Goal: Task Accomplishment & Management: Manage account settings

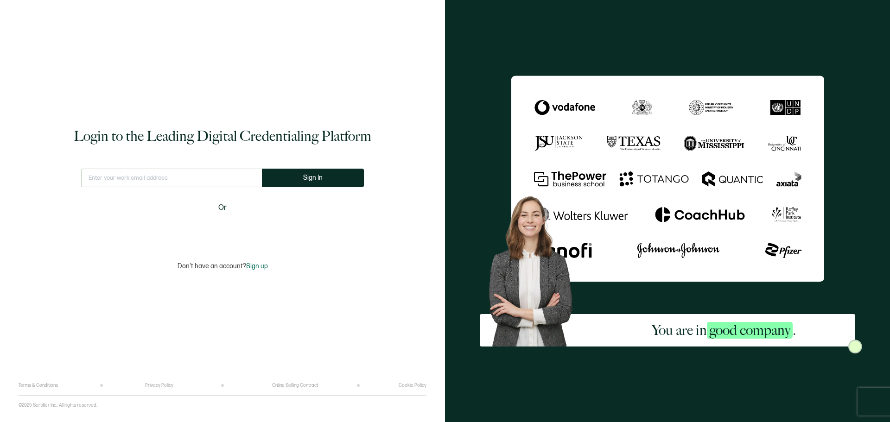
click at [121, 183] on input "text" at bounding box center [171, 178] width 181 height 19
type input "[EMAIL_ADDRESS][DOMAIN_NAME]"
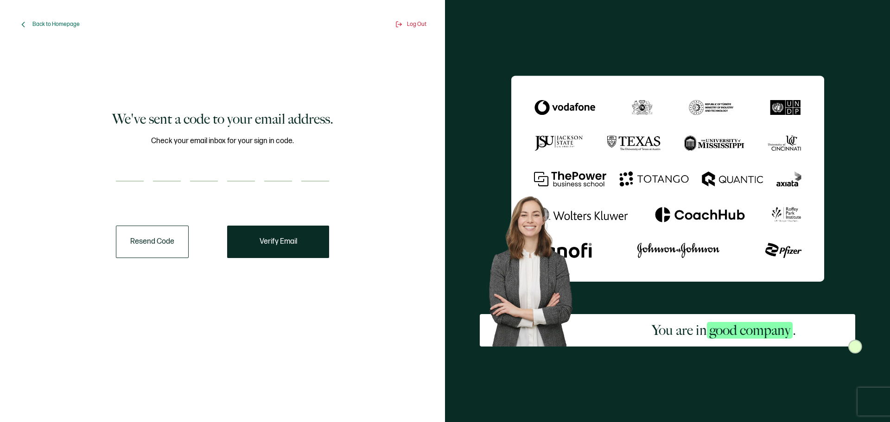
paste input "6"
type input "6"
type input "1"
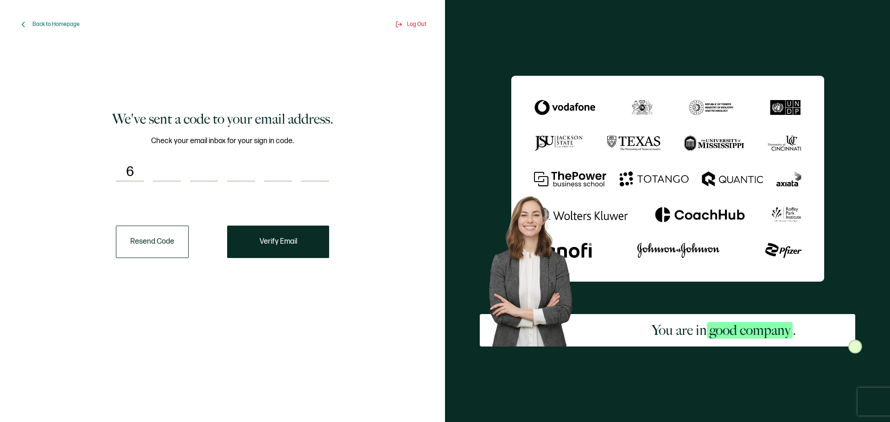
type input "4"
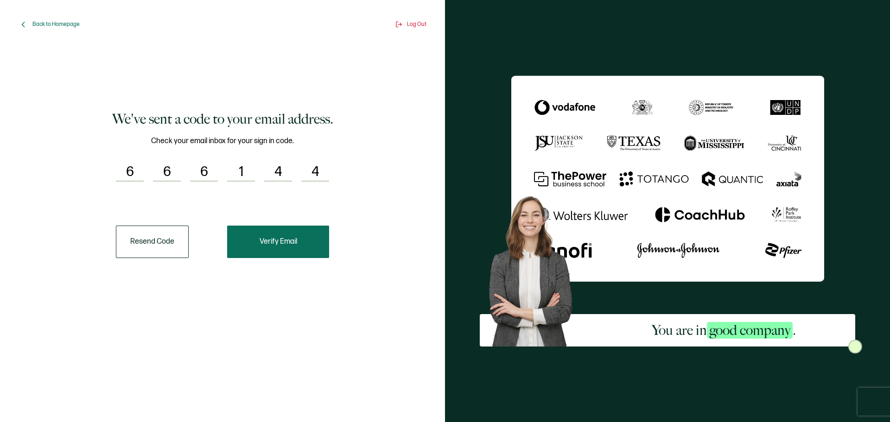
click at [285, 236] on button "Verify Email" at bounding box center [278, 242] width 102 height 32
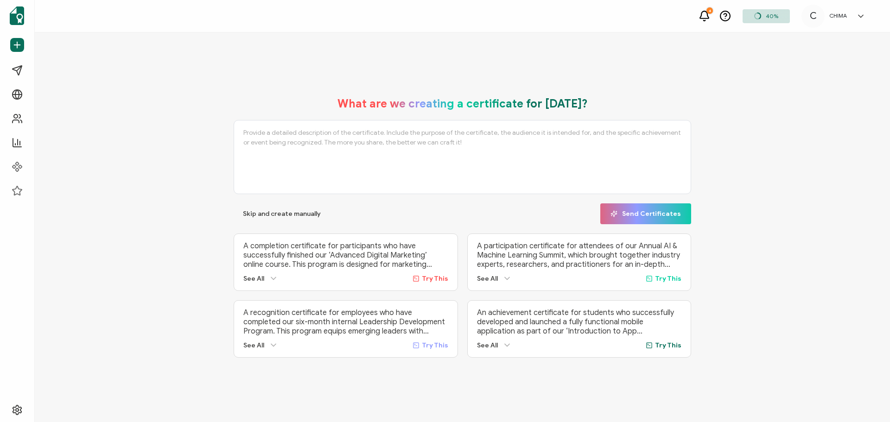
click at [846, 14] on h5 "CHIMA" at bounding box center [838, 16] width 18 height 6
click at [806, 126] on span "CHIMA" at bounding box center [807, 130] width 18 height 8
click at [34, 409] on span "Settings" at bounding box center [39, 410] width 25 height 9
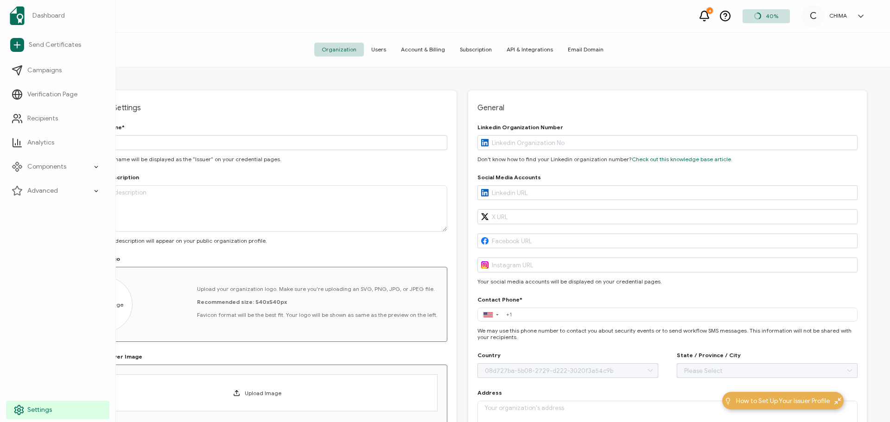
type input "[GEOGRAPHIC_DATA]"
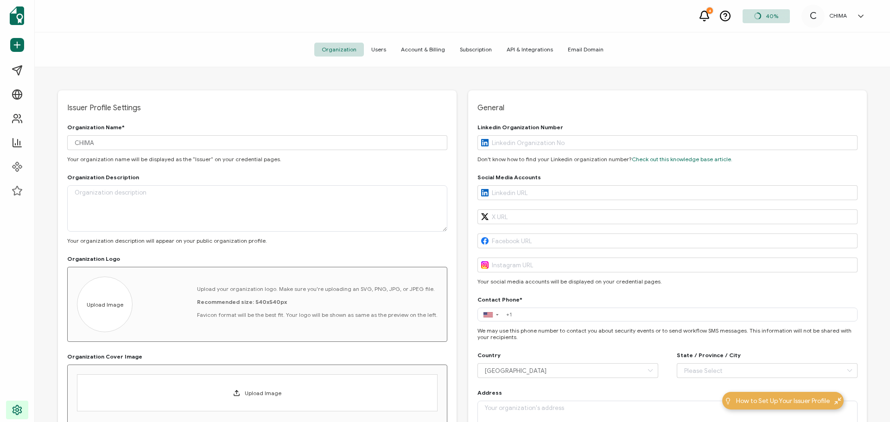
click at [422, 49] on span "Account & Billing" at bounding box center [422, 50] width 59 height 14
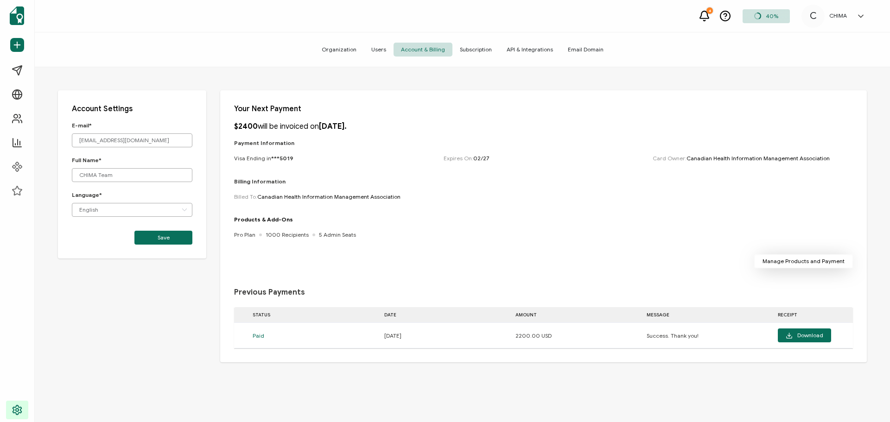
click at [808, 264] on span "Manage Products and Payment" at bounding box center [803, 262] width 82 height 6
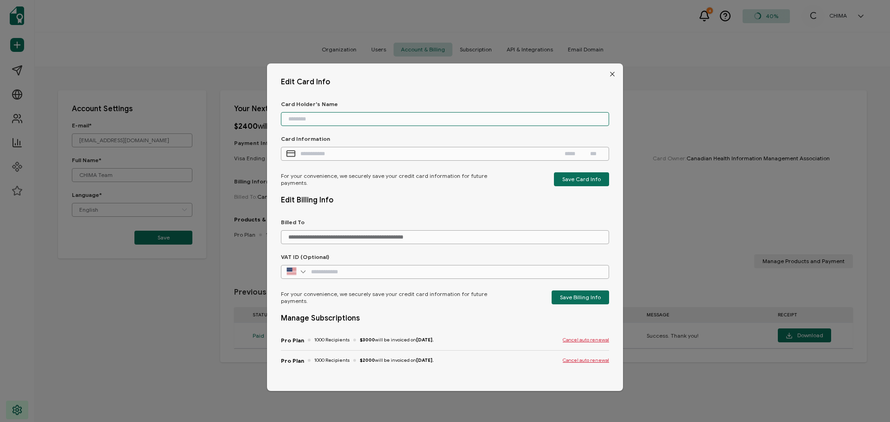
click at [343, 121] on input "dialog" at bounding box center [445, 119] width 328 height 14
type input "*****"
click at [314, 152] on input "dialog" at bounding box center [427, 154] width 255 height 14
click at [317, 155] on input "dialog" at bounding box center [427, 154] width 255 height 14
paste input "**********"
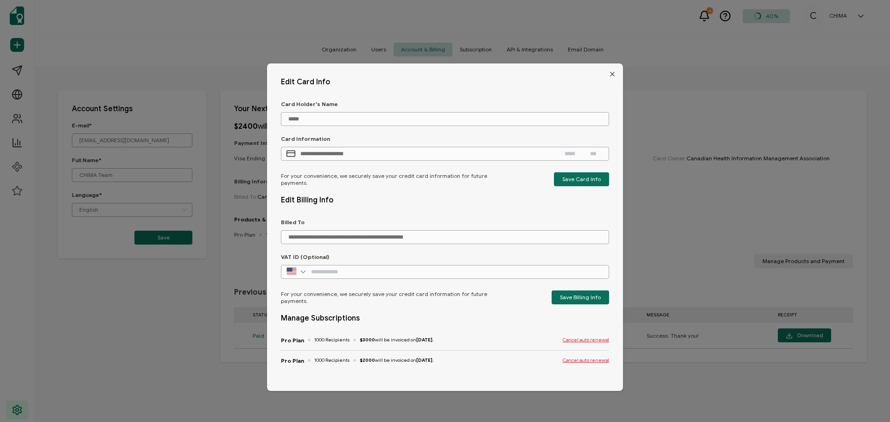
type input "**********"
click at [569, 154] on input "dialog" at bounding box center [573, 154] width 19 height 14
type input "*****"
click at [598, 154] on input "dialog" at bounding box center [597, 154] width 14 height 14
type input "***"
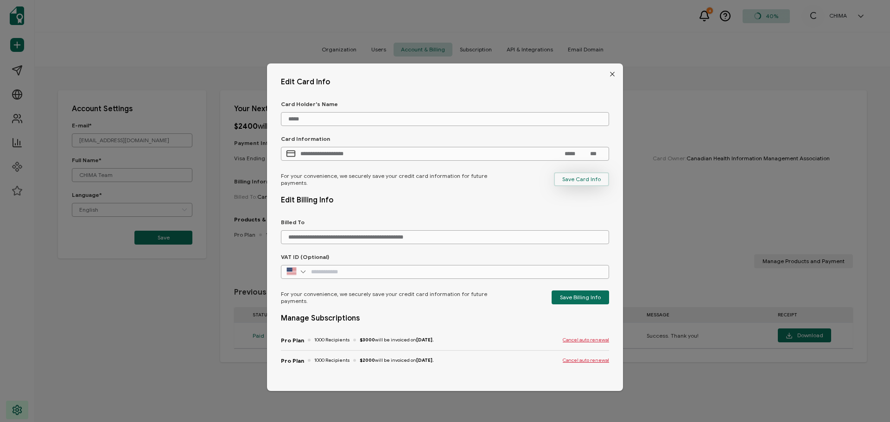
click at [577, 178] on span "Save Card Info" at bounding box center [581, 180] width 38 height 6
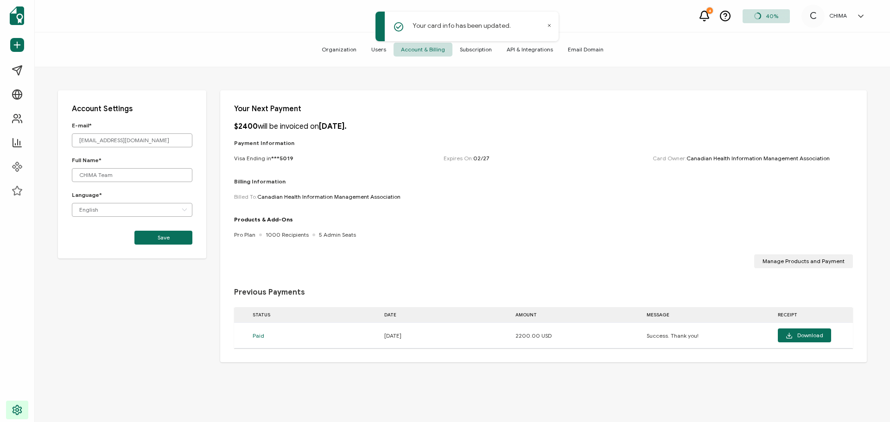
click at [282, 158] on span "***5019" at bounding box center [282, 158] width 22 height 7
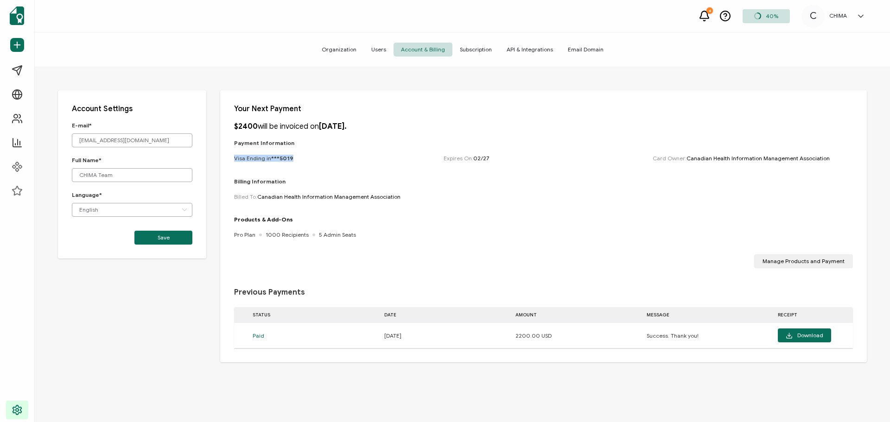
click at [282, 158] on span "***5019" at bounding box center [282, 158] width 22 height 7
click at [469, 52] on span "Subscription" at bounding box center [475, 50] width 47 height 14
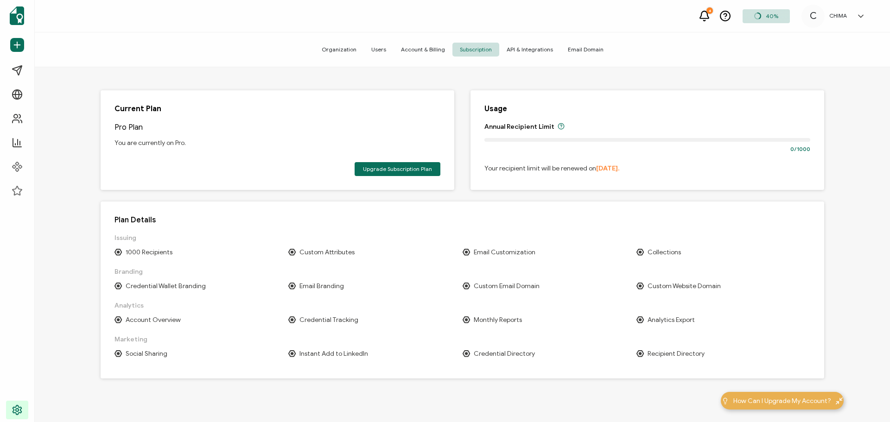
click at [420, 50] on span "Account & Billing" at bounding box center [422, 50] width 59 height 14
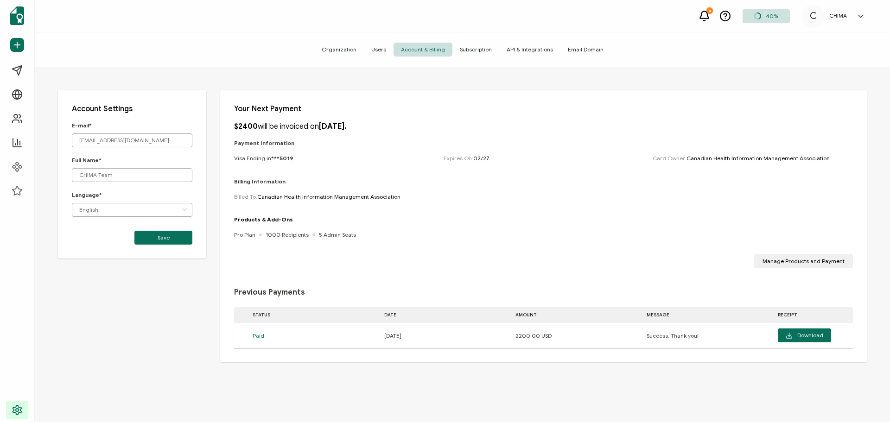
click at [280, 162] on div "Payment Information Visa Ending in ***5019 Expires On: [CREDIT_CARD_DATA] Card …" at bounding box center [543, 159] width 619 height 38
click at [773, 260] on span "Manage Products and Payment" at bounding box center [803, 262] width 82 height 6
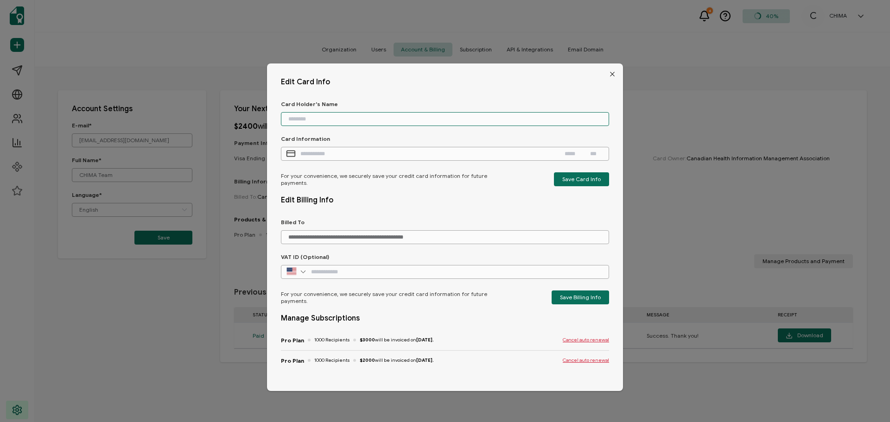
click at [325, 116] on input "dialog" at bounding box center [445, 119] width 328 height 14
type input "*****"
click at [305, 154] on input "dialog" at bounding box center [427, 154] width 255 height 14
paste input "**********"
type input "**********"
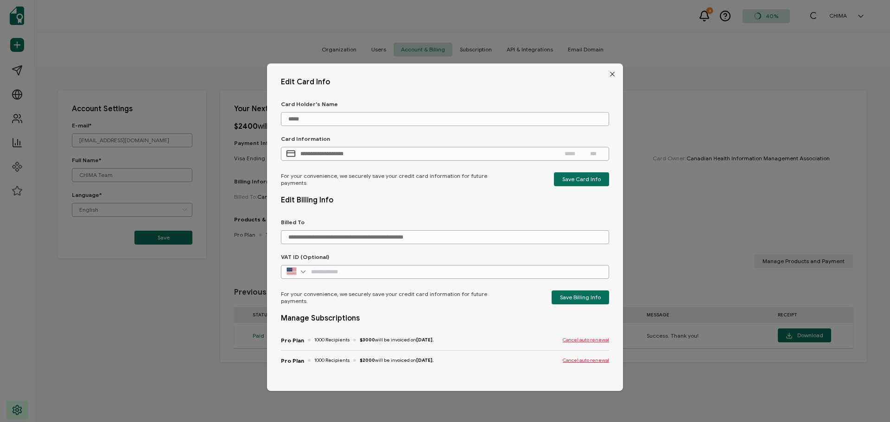
click at [567, 150] on input "dialog" at bounding box center [573, 154] width 19 height 14
type input "*****"
click at [599, 155] on input "dialog" at bounding box center [597, 154] width 14 height 14
type input "***"
click at [564, 296] on span "Save Billing Info" at bounding box center [580, 298] width 41 height 6
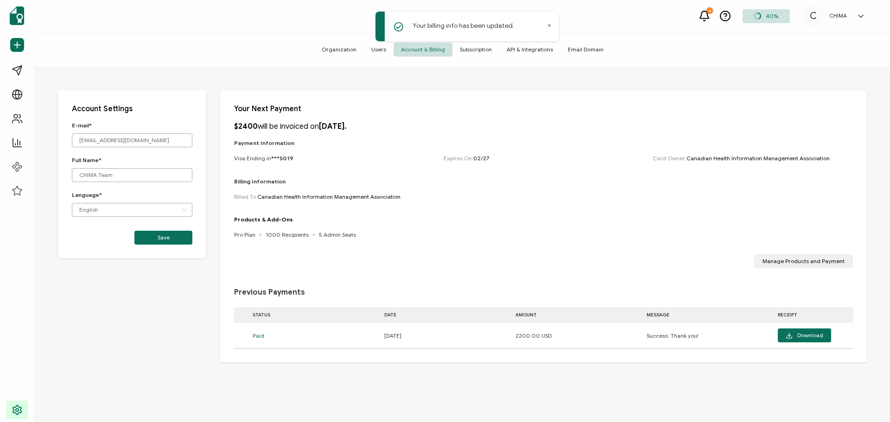
click at [280, 156] on span "***5019" at bounding box center [282, 158] width 22 height 7
click at [805, 259] on span "Manage Products and Payment" at bounding box center [803, 262] width 82 height 6
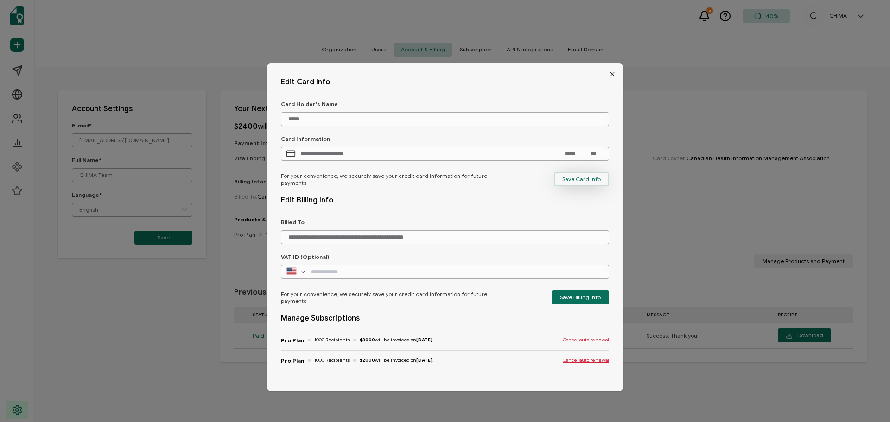
click at [576, 180] on span "Save Card Info" at bounding box center [581, 180] width 38 height 6
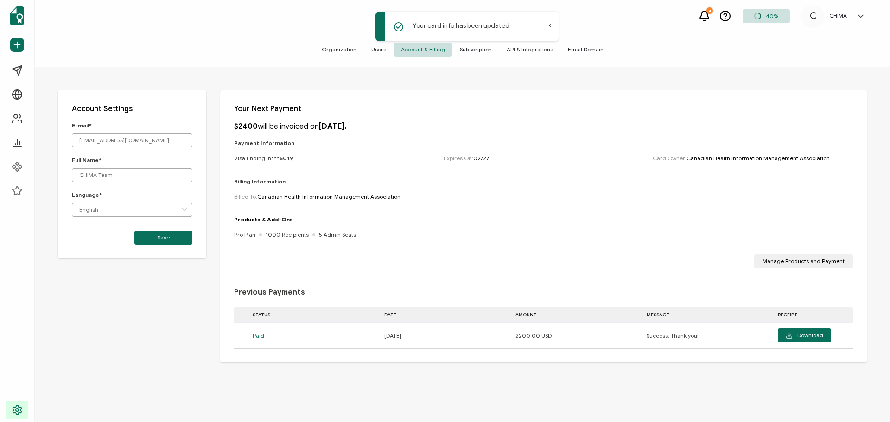
click at [576, 180] on div "Account Settings E-mail* [EMAIL_ADDRESS][DOMAIN_NAME] Full Name* CHIMA Team Lan…" at bounding box center [462, 262] width 855 height 390
click at [481, 49] on span "Subscription" at bounding box center [475, 50] width 47 height 14
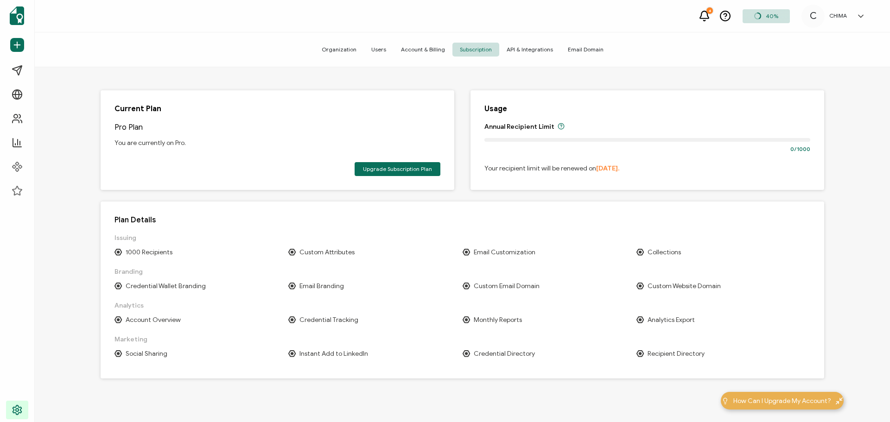
scroll to position [0, 0]
click at [540, 53] on span "API & Integrations" at bounding box center [529, 50] width 61 height 14
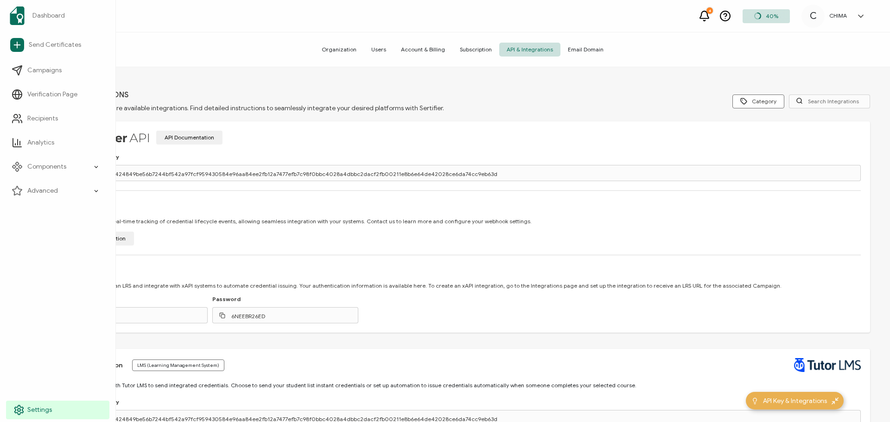
click at [19, 401] on link "Settings" at bounding box center [57, 410] width 103 height 19
click at [22, 409] on icon at bounding box center [18, 410] width 11 height 11
click at [32, 409] on span "Settings" at bounding box center [39, 410] width 25 height 9
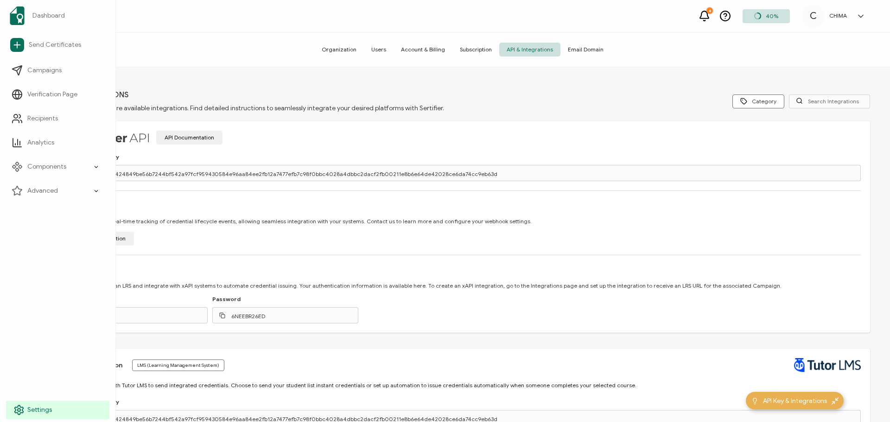
click at [32, 409] on span "Settings" at bounding box center [39, 410] width 25 height 9
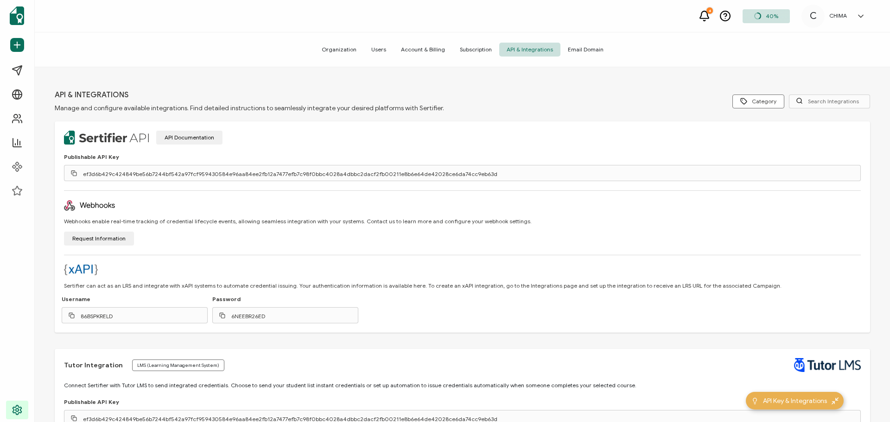
click at [349, 52] on span "Organization" at bounding box center [339, 50] width 50 height 14
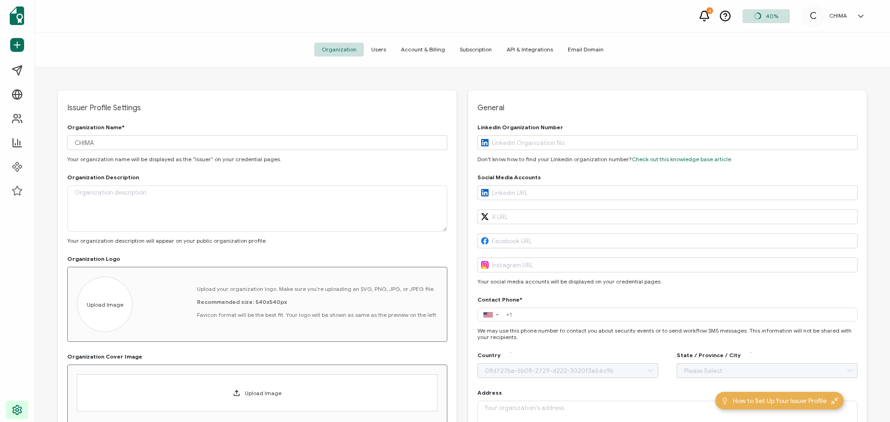
type input "[GEOGRAPHIC_DATA]"
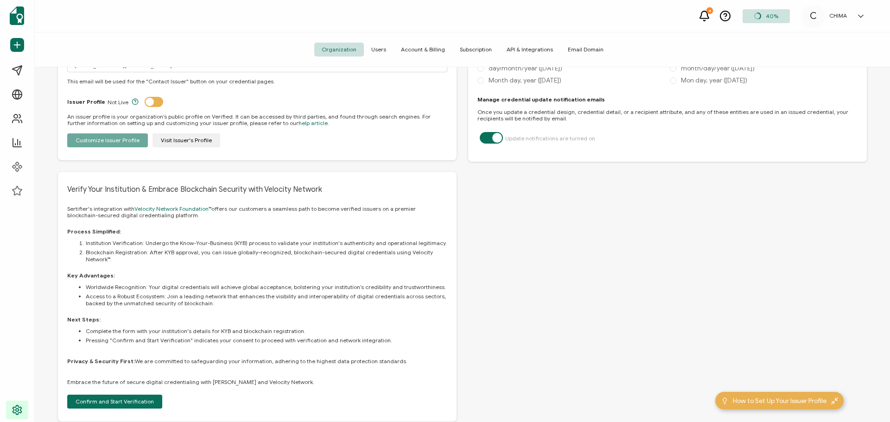
scroll to position [477, 0]
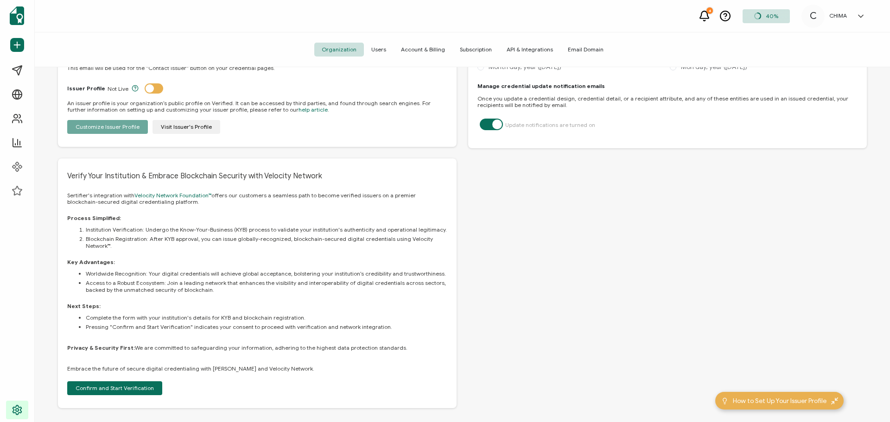
click at [375, 51] on span "Users" at bounding box center [379, 50] width 30 height 14
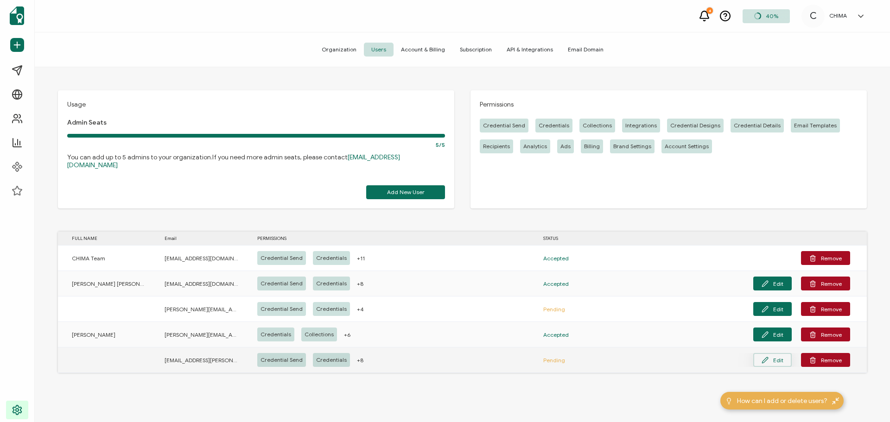
click at [767, 357] on icon at bounding box center [764, 360] width 7 height 7
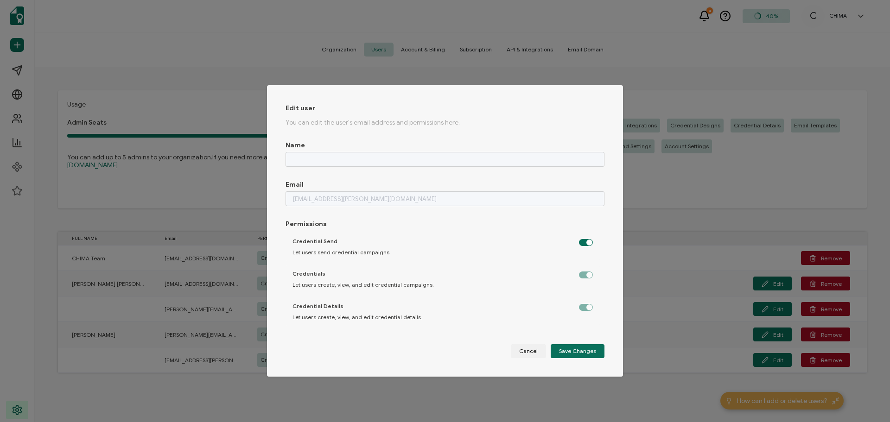
click at [581, 273] on label "dialog" at bounding box center [590, 273] width 23 height 2
click at [579, 306] on label "dialog" at bounding box center [590, 305] width 23 height 2
drag, startPoint x: 602, startPoint y: 251, endPoint x: 601, endPoint y: 261, distance: 9.8
click at [601, 261] on div "Edit user You can edit the user's email address and permissions here. Name Emai…" at bounding box center [445, 231] width 356 height 292
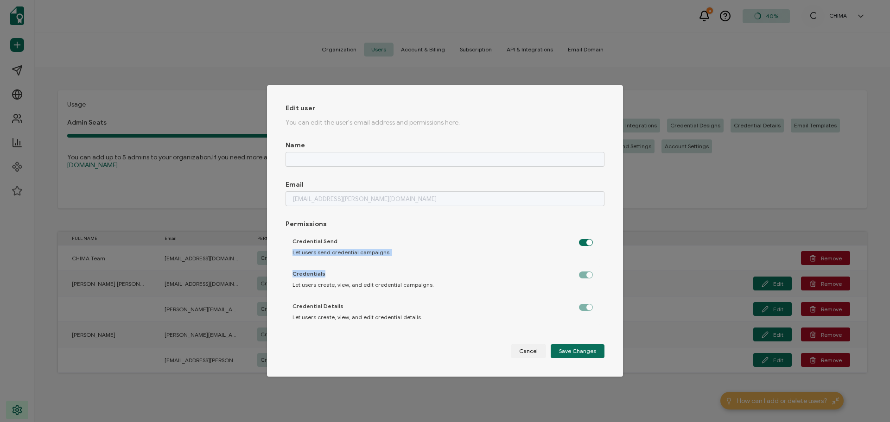
drag, startPoint x: 599, startPoint y: 241, endPoint x: 598, endPoint y: 292, distance: 51.0
click at [598, 292] on div "Credential Send Let users send credential campaigns. Credentials Let users crea…" at bounding box center [444, 279] width 319 height 93
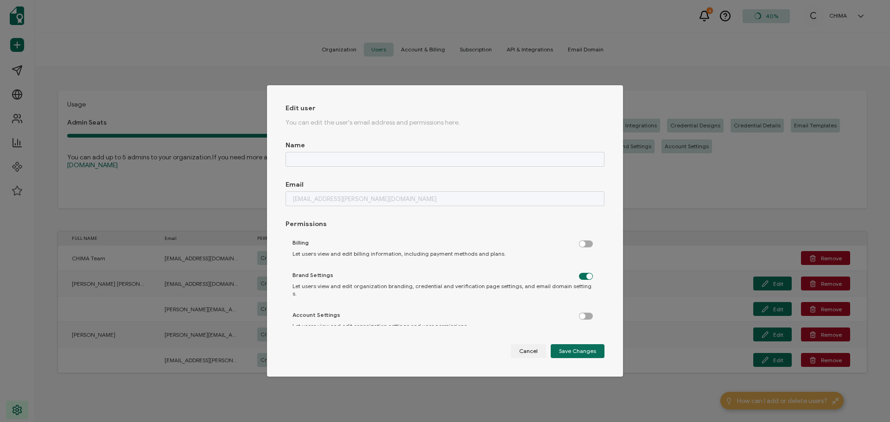
scroll to position [329, 0]
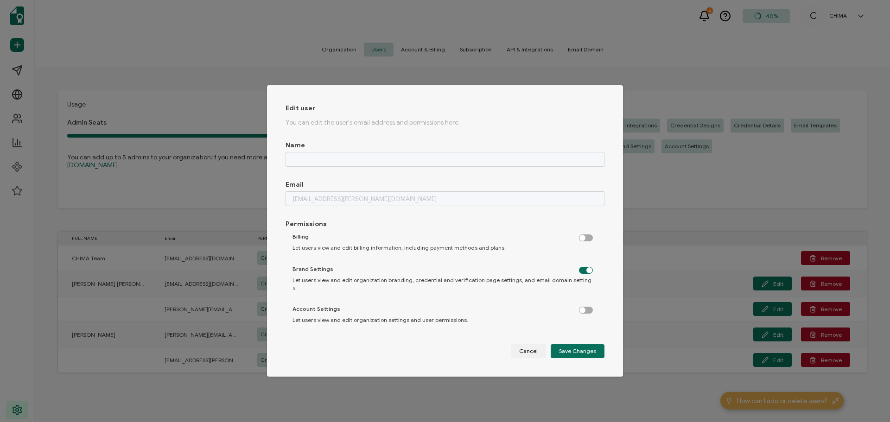
click at [586, 237] on label "dialog" at bounding box center [590, 236] width 23 height 2
click at [586, 240] on input "dialog" at bounding box center [587, 238] width 6 height 6
checkbox input "true"
click at [585, 307] on label "dialog" at bounding box center [590, 308] width 23 height 2
click at [585, 308] on input "dialog" at bounding box center [587, 311] width 6 height 6
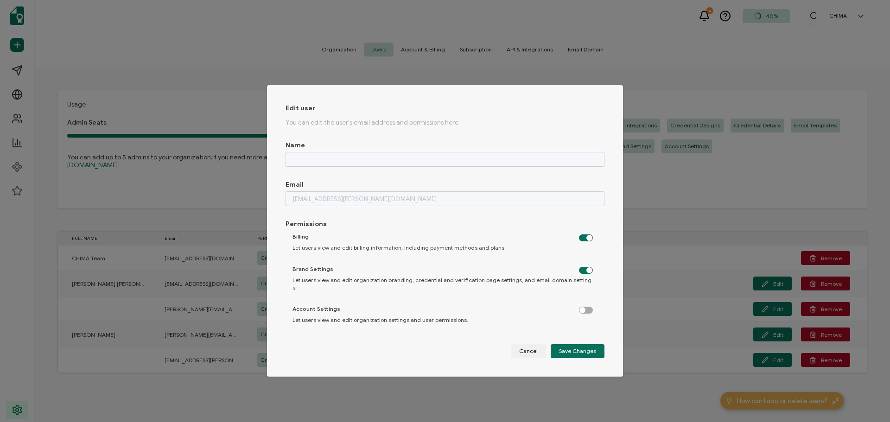
checkbox input "true"
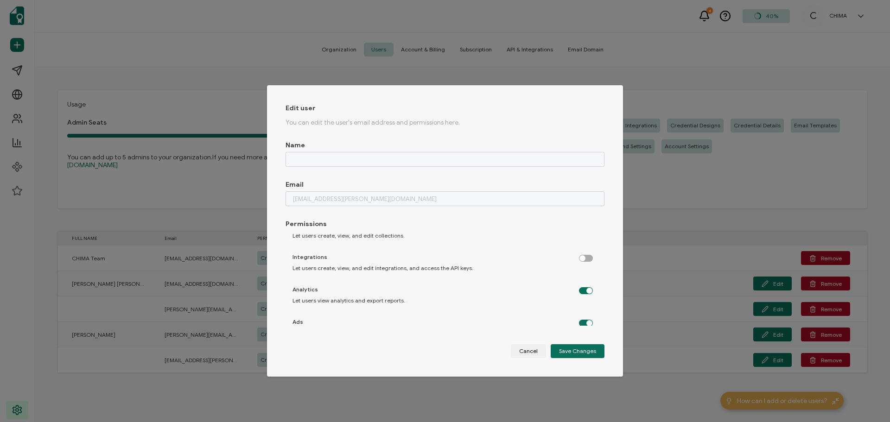
scroll to position [190, 0]
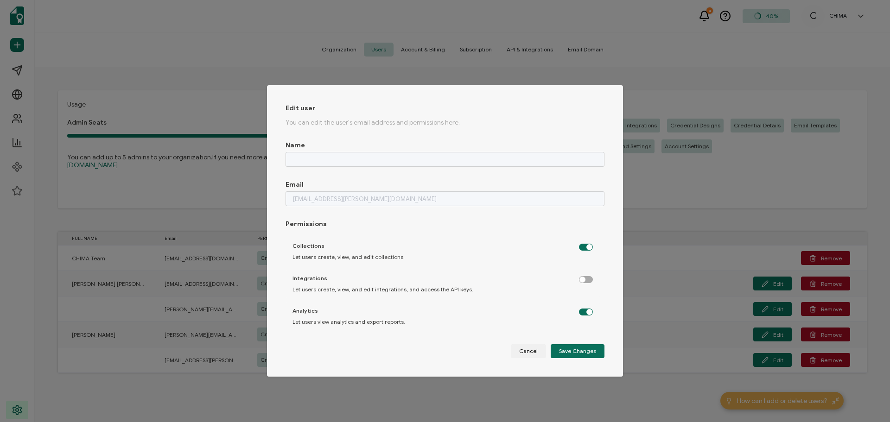
click at [584, 279] on label "dialog" at bounding box center [590, 277] width 23 height 2
click at [584, 280] on input "dialog" at bounding box center [587, 280] width 6 height 6
checkbox input "true"
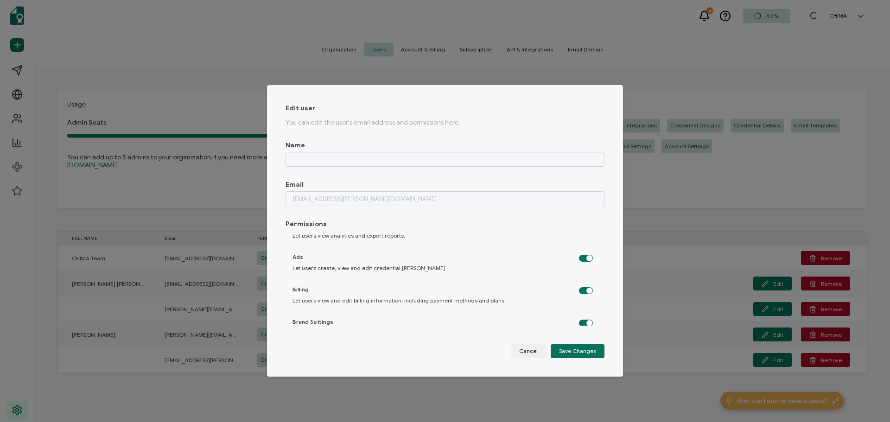
scroll to position [329, 0]
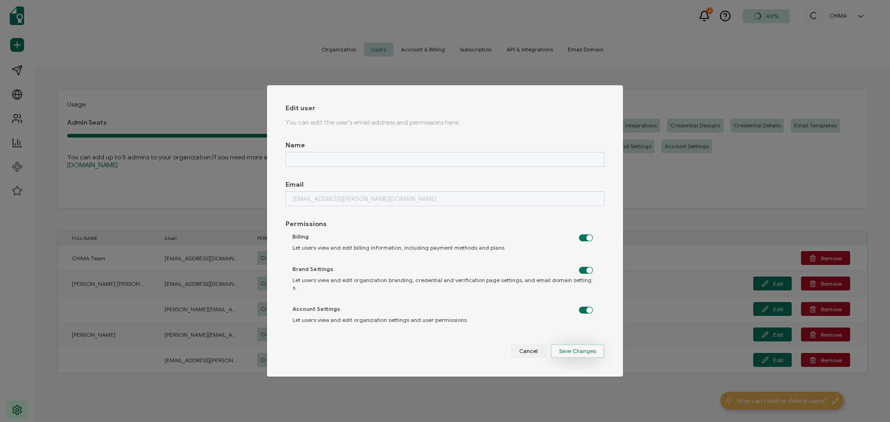
click at [576, 354] on span "Save Changes" at bounding box center [577, 352] width 37 height 6
checkbox input "false"
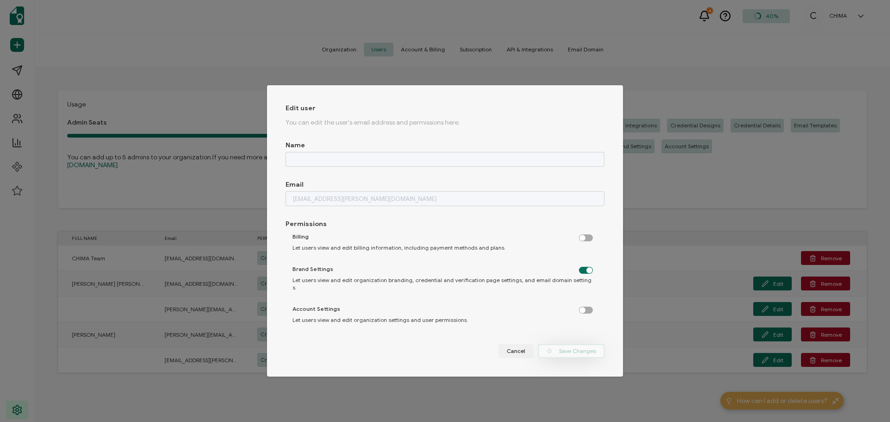
checkbox input "false"
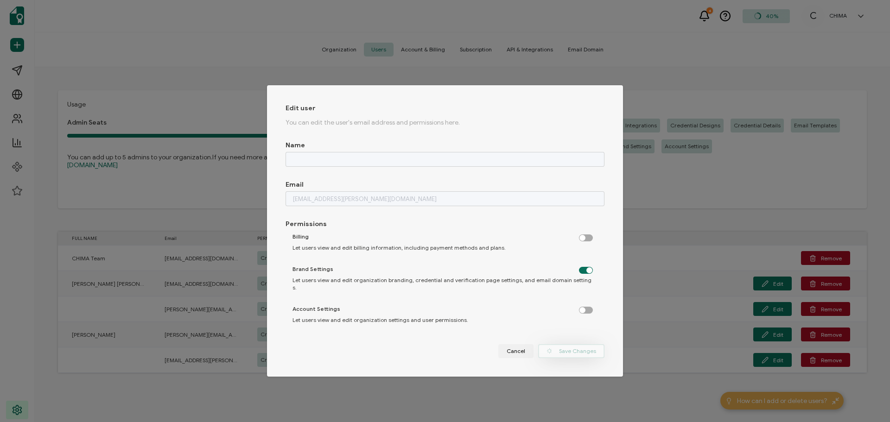
checkbox input "false"
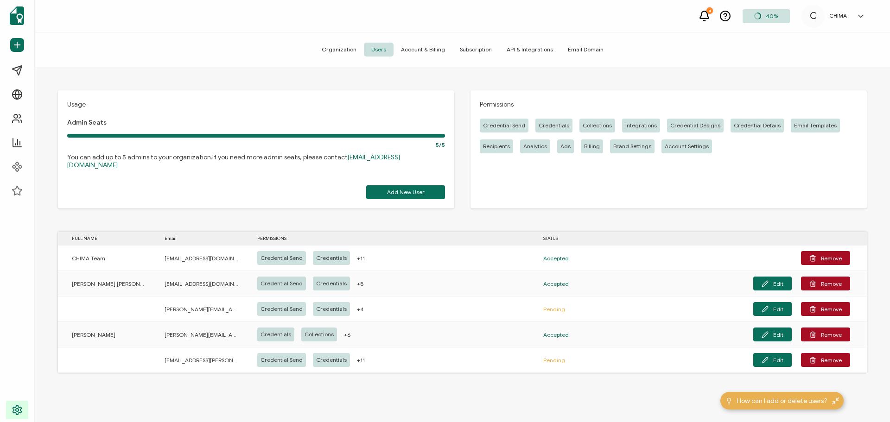
click at [433, 49] on span "Account & Billing" at bounding box center [422, 50] width 59 height 14
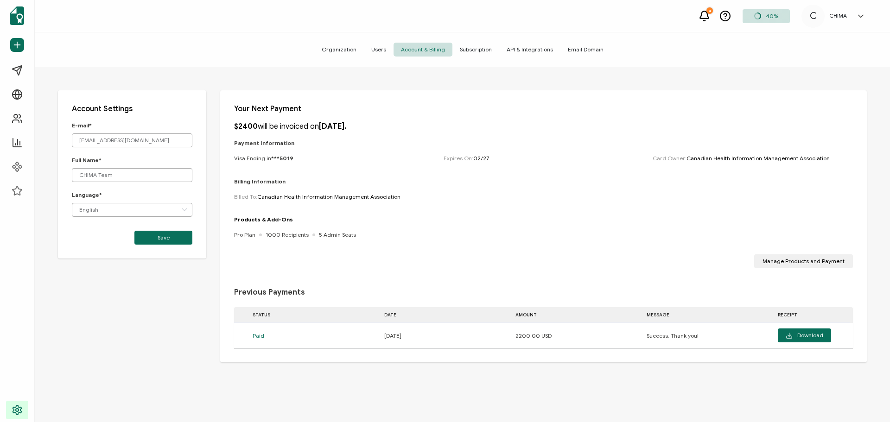
click at [258, 127] on p "$2400 will be invoiced on [DATE]." at bounding box center [290, 126] width 113 height 9
click at [777, 257] on button "Manage Products and Payment" at bounding box center [803, 261] width 99 height 14
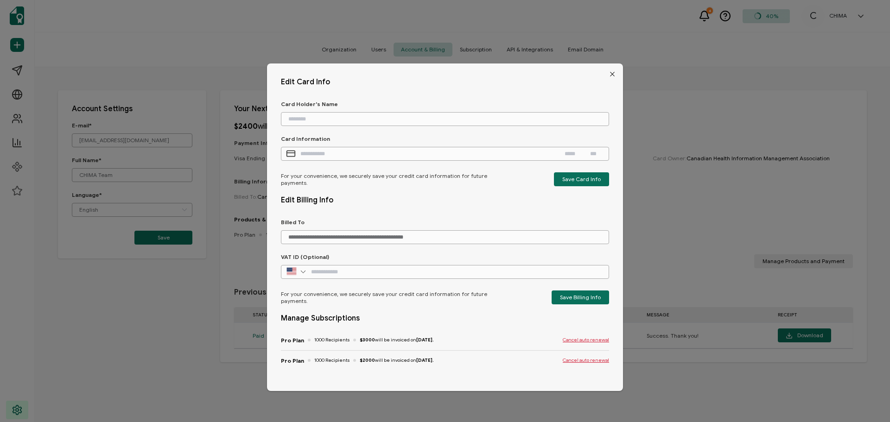
click at [300, 270] on icon "dialog" at bounding box center [303, 272] width 12 height 14
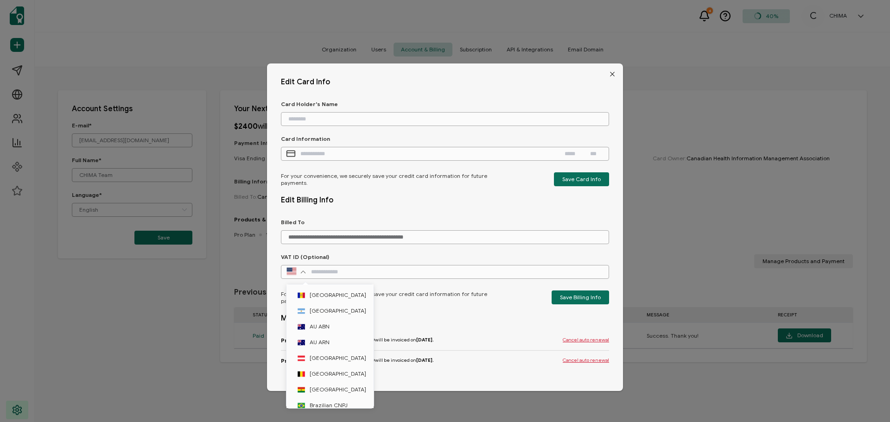
scroll to position [1204, 0]
click at [300, 270] on icon "dialog" at bounding box center [303, 272] width 12 height 14
type input "[GEOGRAPHIC_DATA]"
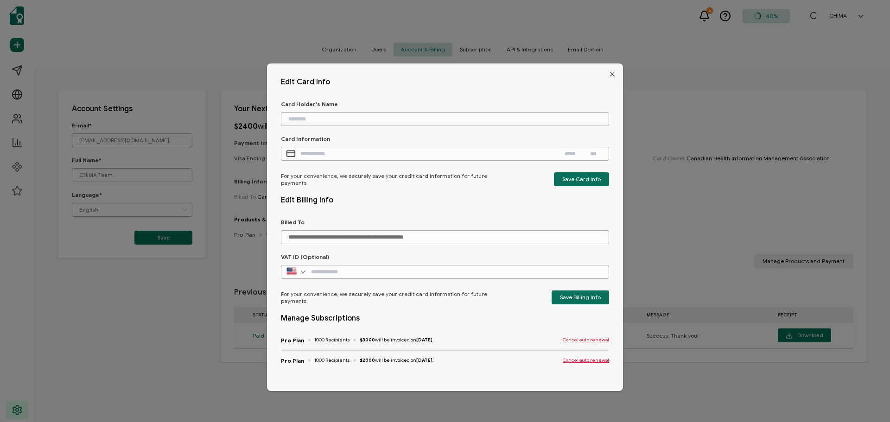
click at [610, 72] on icon "Close" at bounding box center [612, 73] width 7 height 7
